Goal: Transaction & Acquisition: Obtain resource

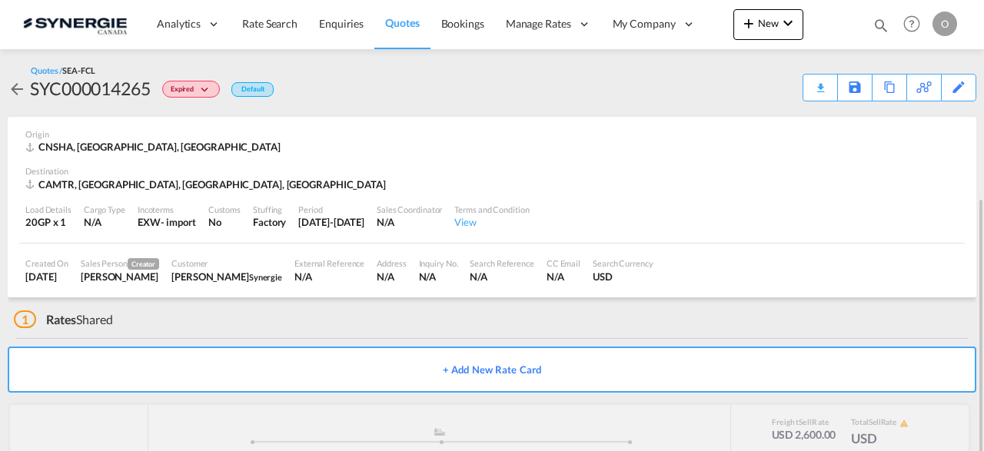
scroll to position [109, 0]
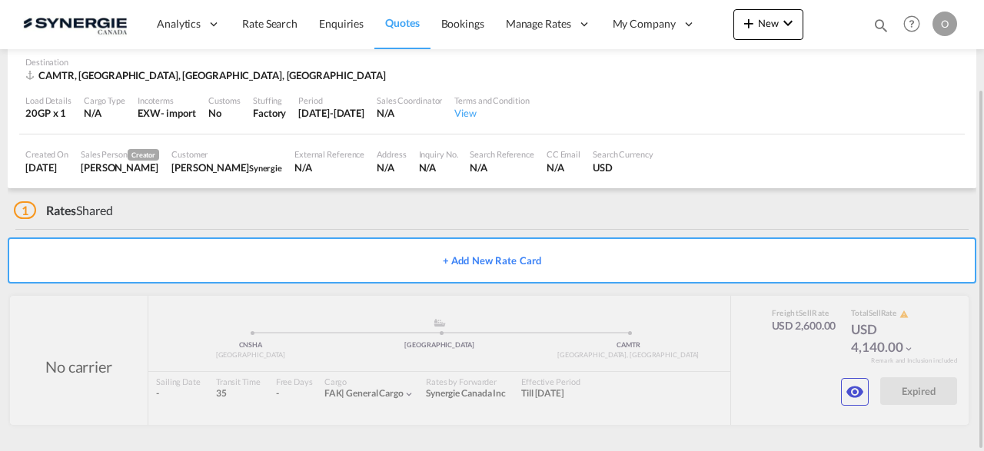
click at [877, 19] on md-icon "icon-magnify" at bounding box center [881, 25] width 17 height 17
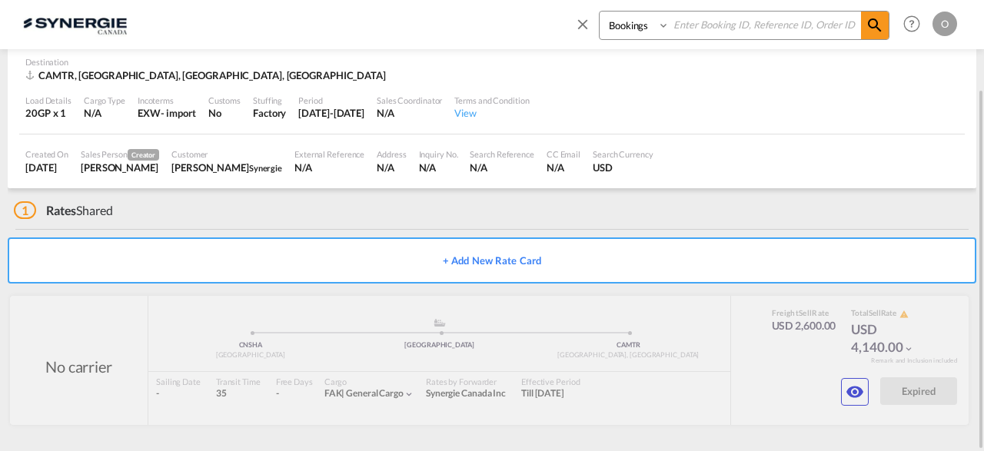
click at [600, 12] on select "Bookings Quotes Enquiries" at bounding box center [636, 26] width 73 height 28
select select "Quotes"
click option "Quotes" at bounding box center [0, 0] width 0 height 0
click at [738, 27] on input at bounding box center [765, 25] width 191 height 27
paste input "SYC000012911"
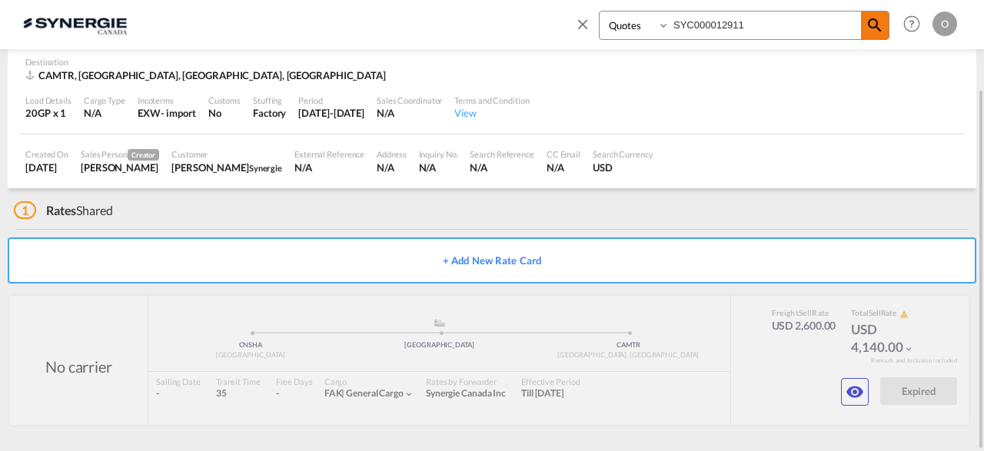
type input "SYC000012911"
click at [881, 23] on md-icon "icon-magnify" at bounding box center [875, 25] width 18 height 18
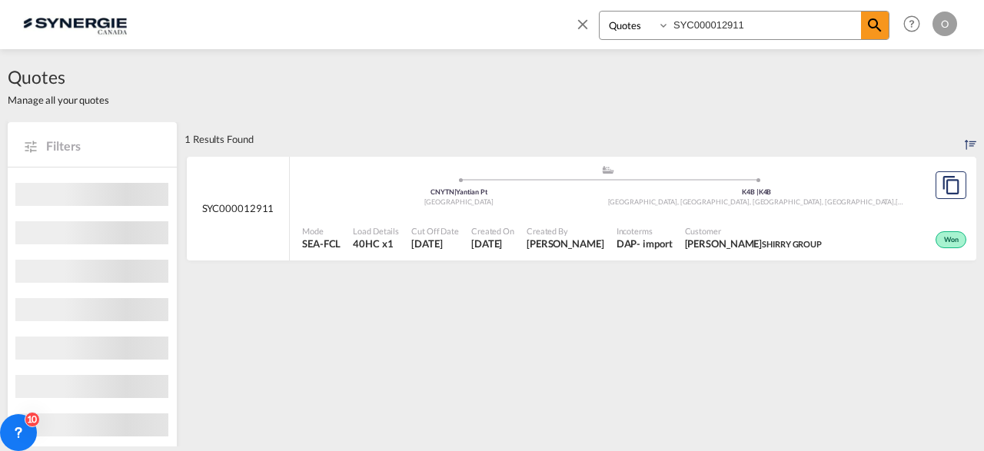
click at [637, 250] on div "- import" at bounding box center [654, 244] width 35 height 14
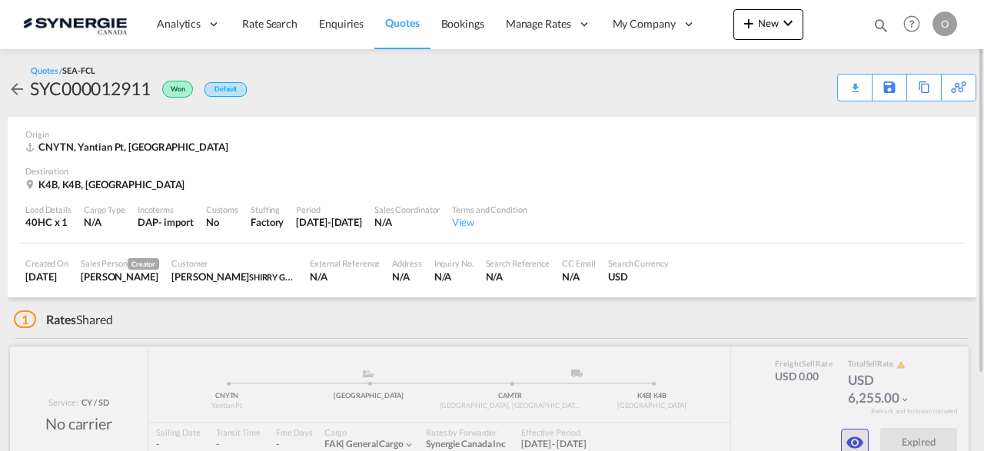
click at [855, 433] on button "button" at bounding box center [855, 443] width 28 height 28
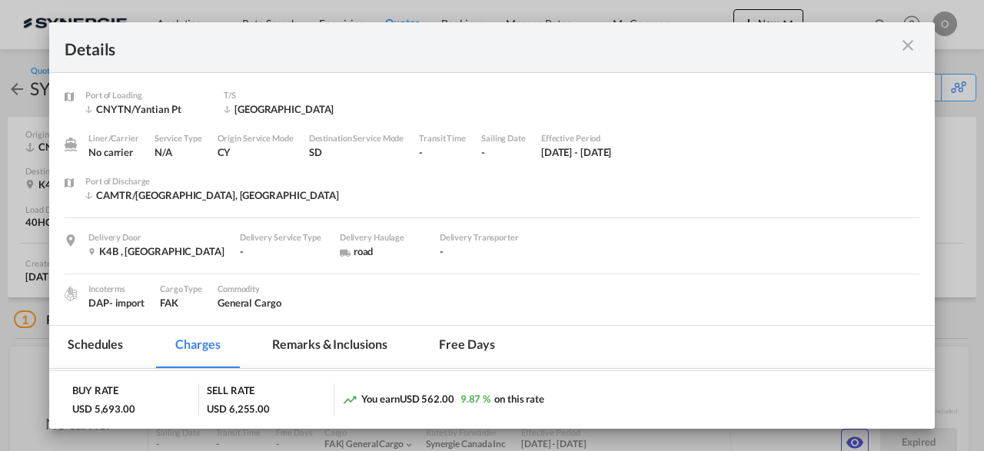
click at [910, 48] on md-icon "icon-close m-3 fg-AAA8AD cursor" at bounding box center [908, 45] width 18 height 18
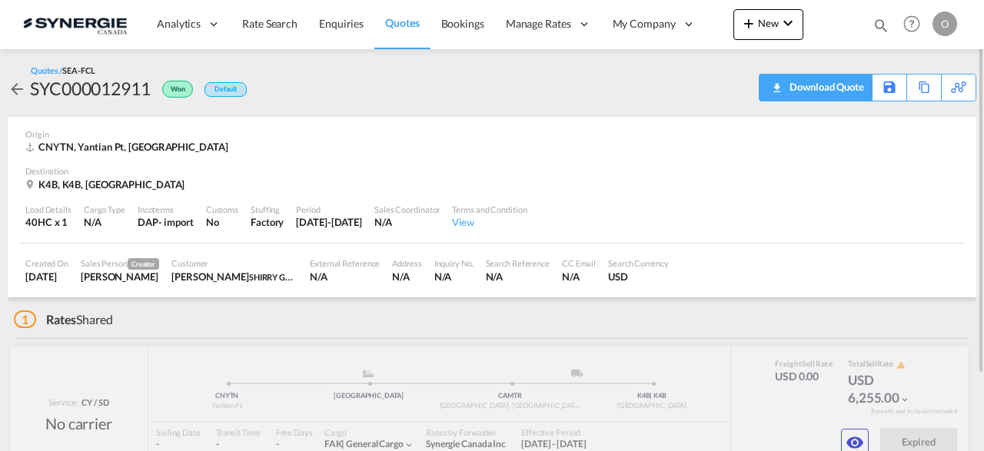
click at [847, 90] on div "Download Quote" at bounding box center [825, 87] width 78 height 25
